Goal: Task Accomplishment & Management: Use online tool/utility

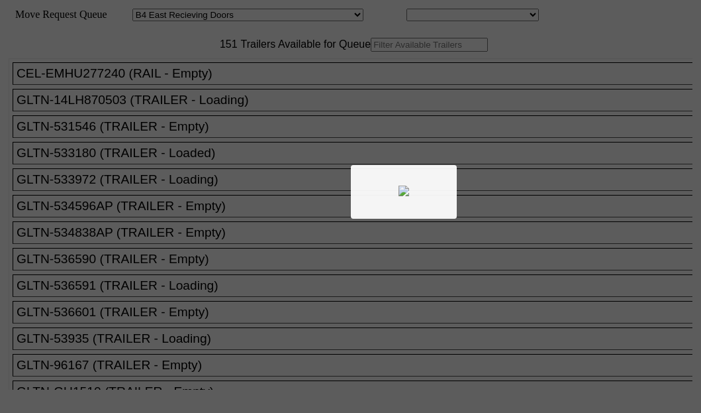
select select "527"
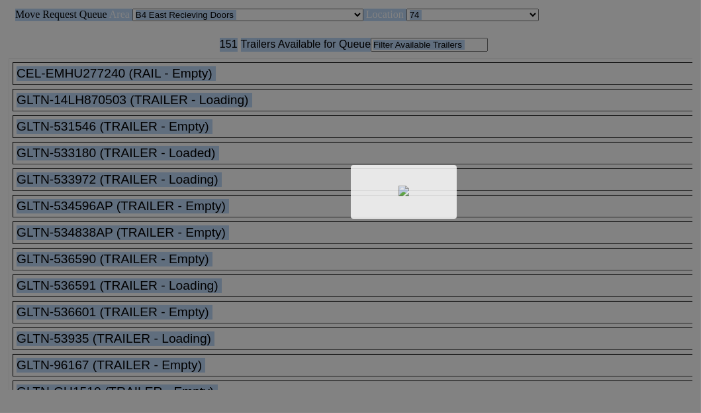
click at [205, 91] on div at bounding box center [350, 206] width 701 height 413
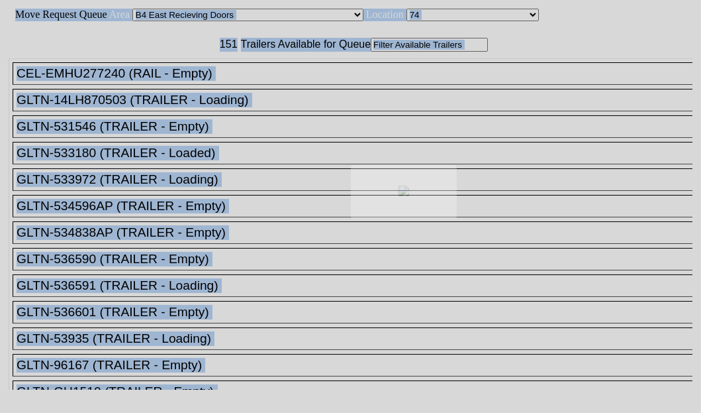
click at [205, 89] on body "Move Request Queue Area Started [GEOGRAPHIC_DATA][PERSON_NAME][PERSON_NAME] [GE…" at bounding box center [350, 223] width 691 height 436
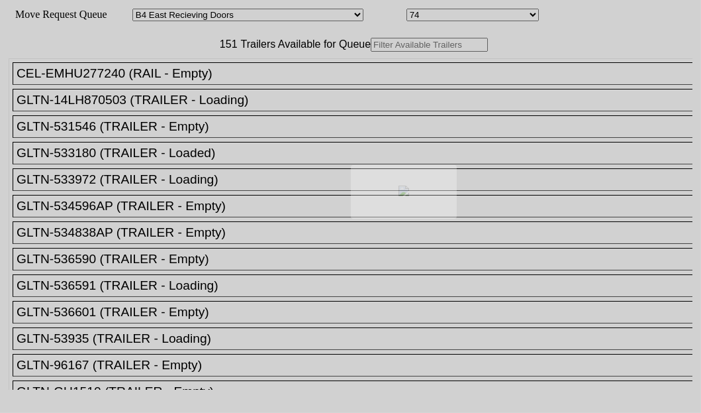
click at [205, 87] on div at bounding box center [350, 206] width 701 height 413
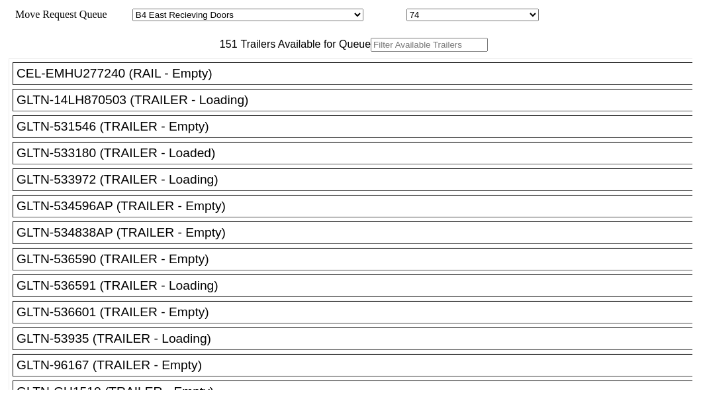
click at [371, 52] on input "text" at bounding box center [429, 45] width 117 height 14
paste input "TA209622"
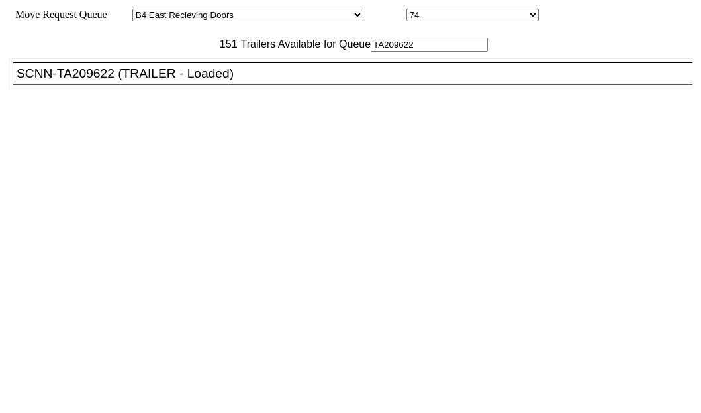
type input "TA209622"
click at [123, 81] on div "SCNN-TA209622 (TRAILER - Loaded)" at bounding box center [359, 73] width 684 height 15
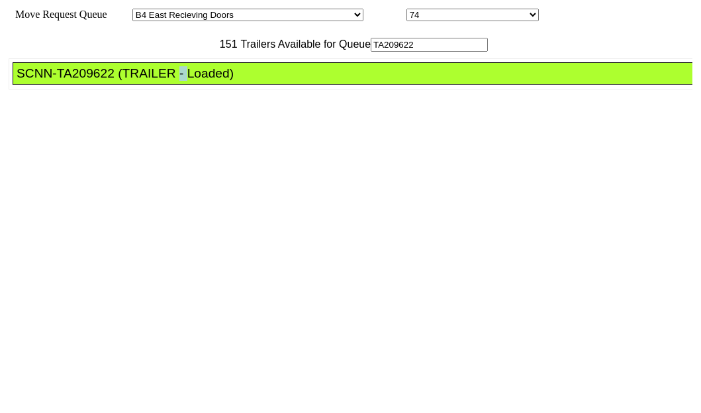
click at [123, 81] on div "SCNN-TA209622 (TRAILER - Loaded)" at bounding box center [359, 73] width 684 height 15
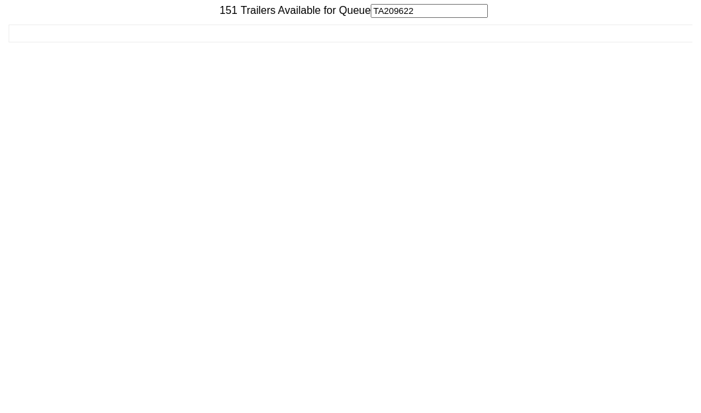
scroll to position [53, 0]
